Goal: Entertainment & Leisure: Consume media (video, audio)

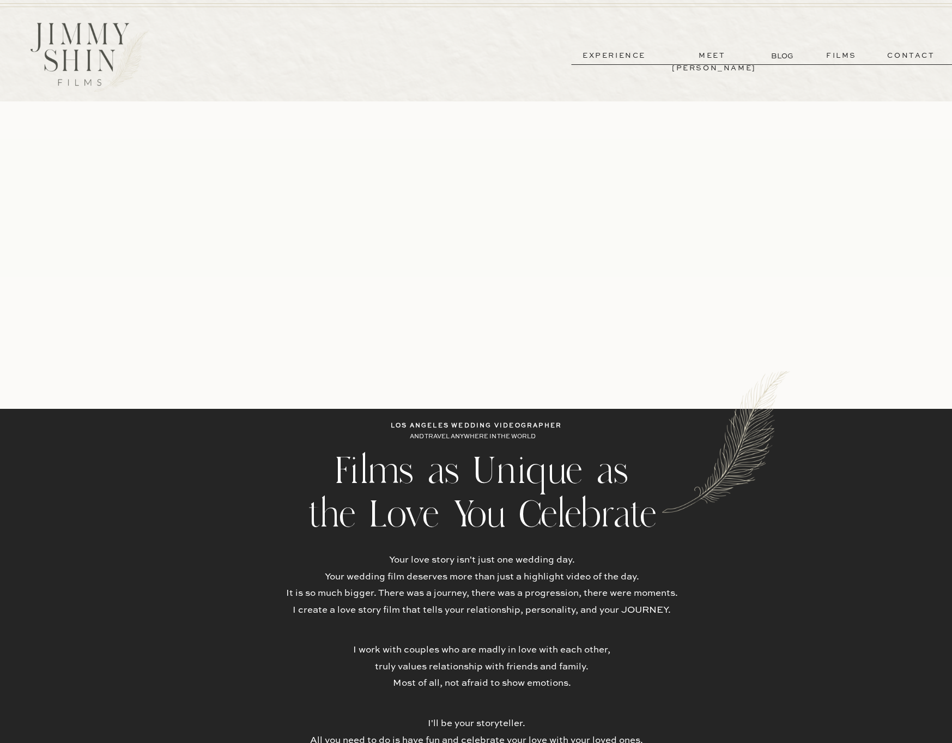
click at [833, 55] on p "films" at bounding box center [841, 56] width 53 height 13
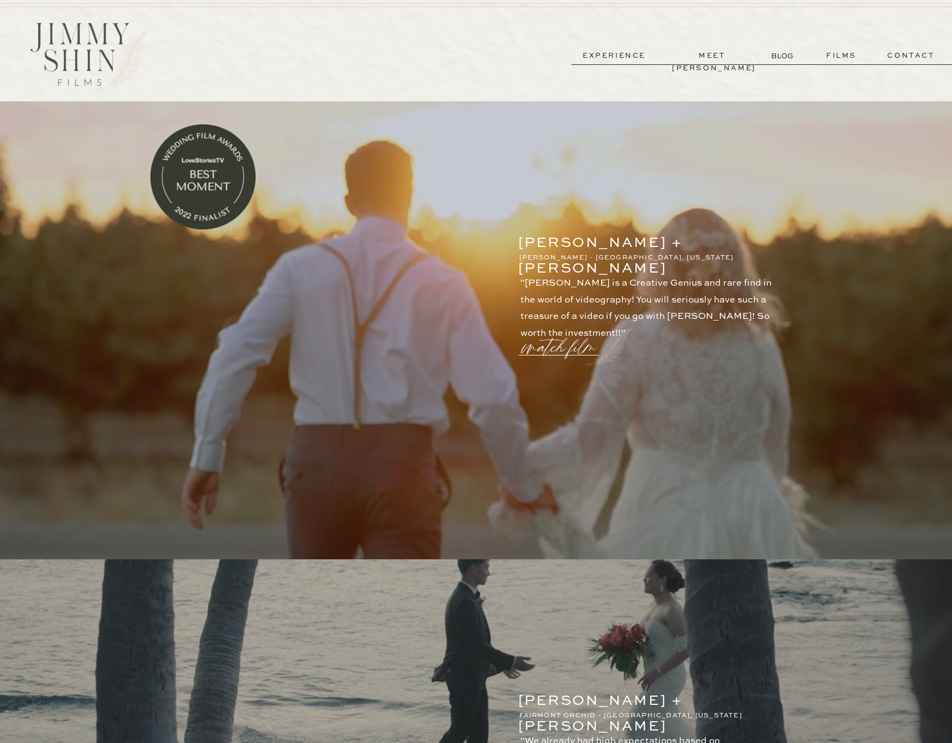
click at [544, 350] on p "watch film" at bounding box center [562, 340] width 78 height 41
click at [738, 228] on icon at bounding box center [737, 233] width 32 height 32
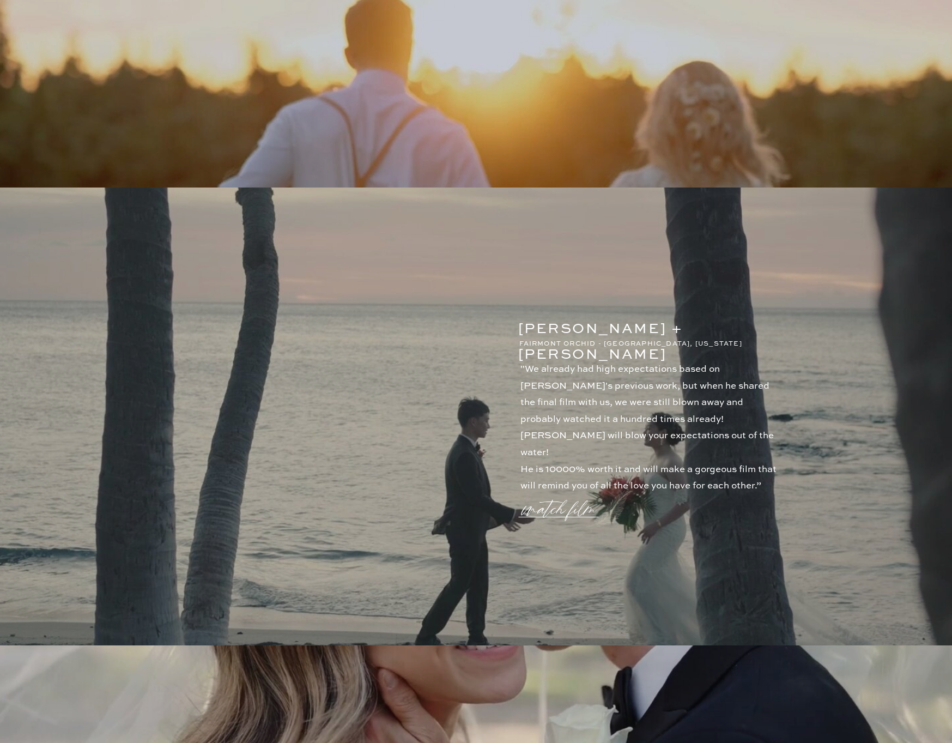
scroll to position [505, 0]
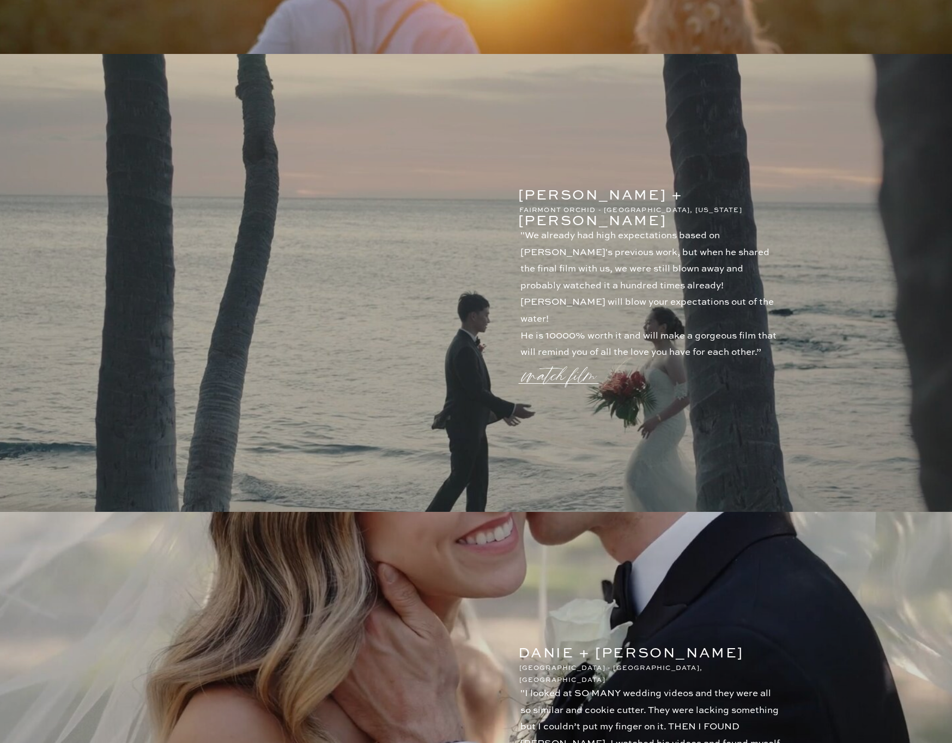
click at [538, 335] on p ""We already had high expectations based on Jimmy's previous work, but when he s…" at bounding box center [651, 287] width 262 height 118
click at [547, 374] on p "watch film" at bounding box center [562, 368] width 78 height 41
click at [739, 235] on icon at bounding box center [737, 233] width 39 height 44
